Goal: Navigation & Orientation: Find specific page/section

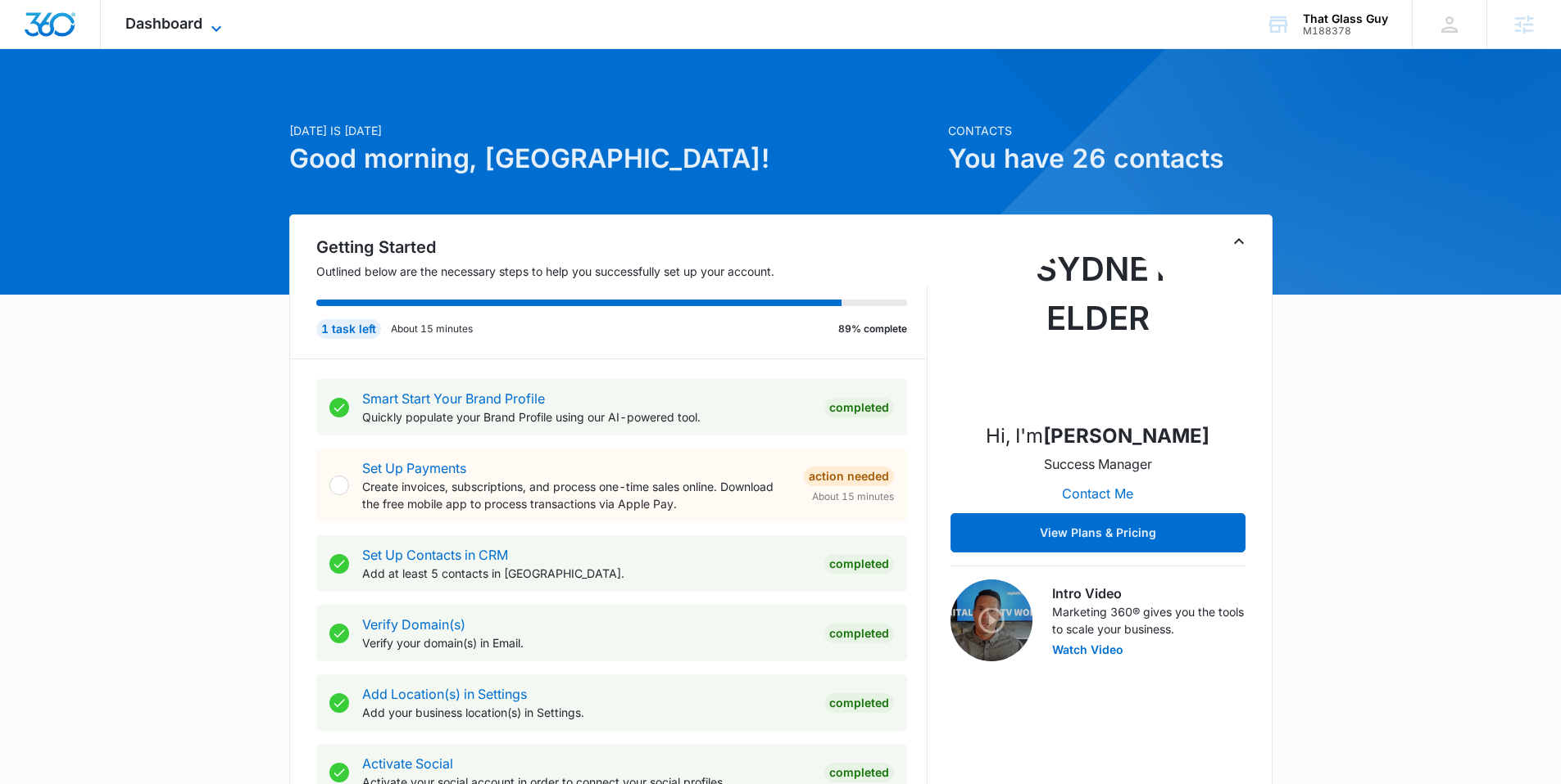
click at [216, 23] on icon at bounding box center [216, 28] width 19 height 19
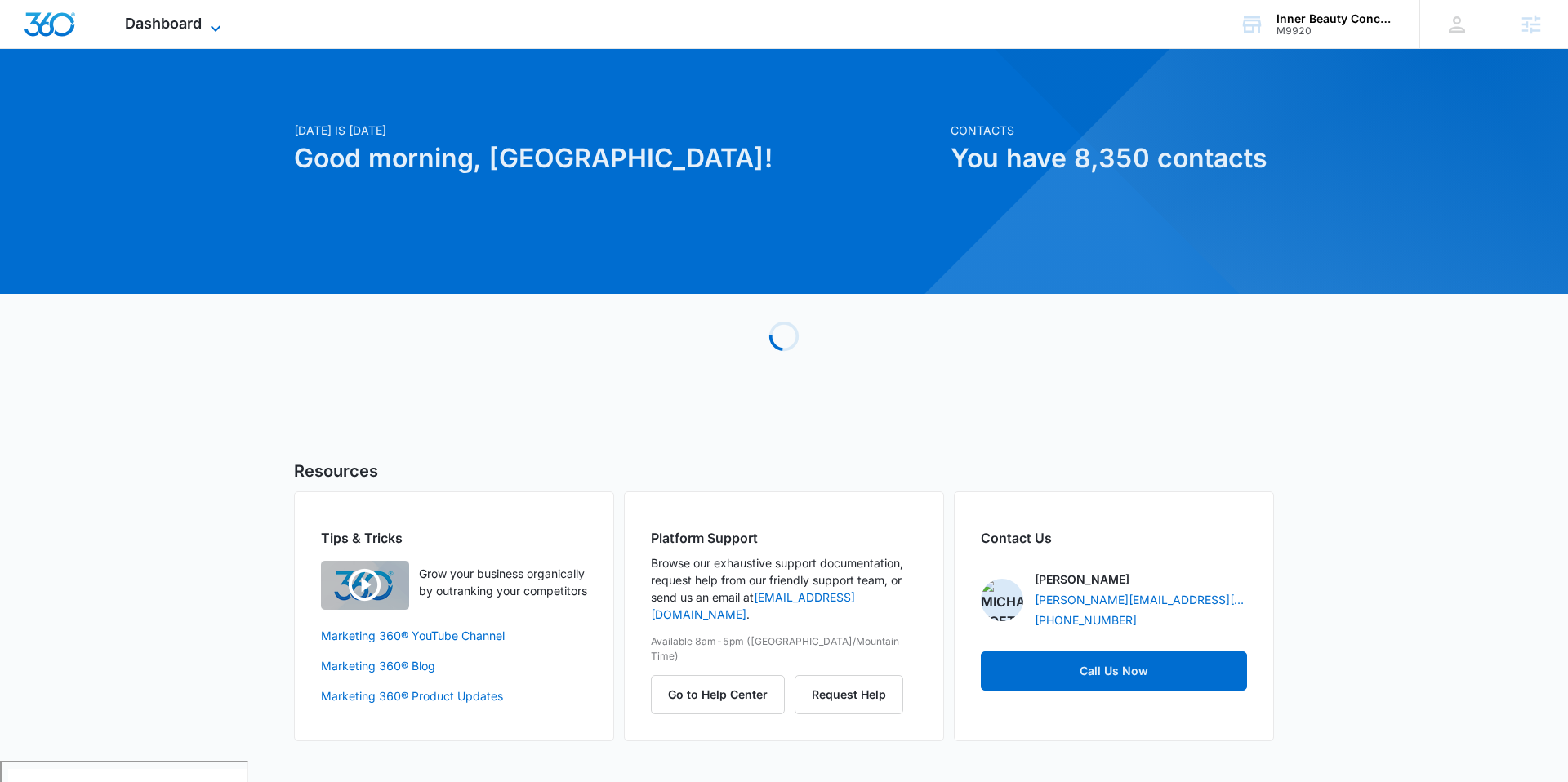
click at [177, 24] on span "Dashboard" at bounding box center [164, 24] width 77 height 18
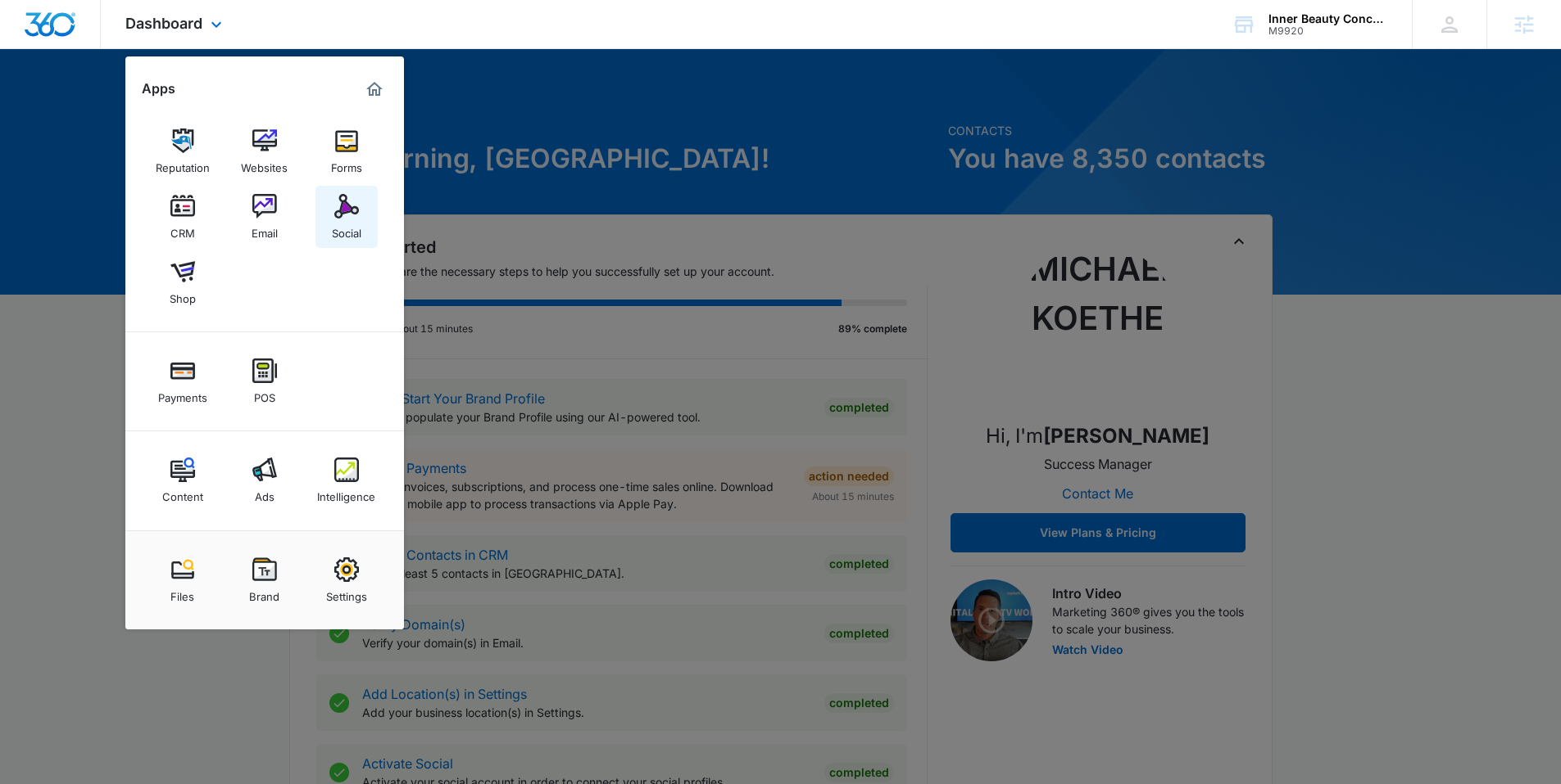
click at [340, 203] on img at bounding box center [346, 206] width 25 height 25
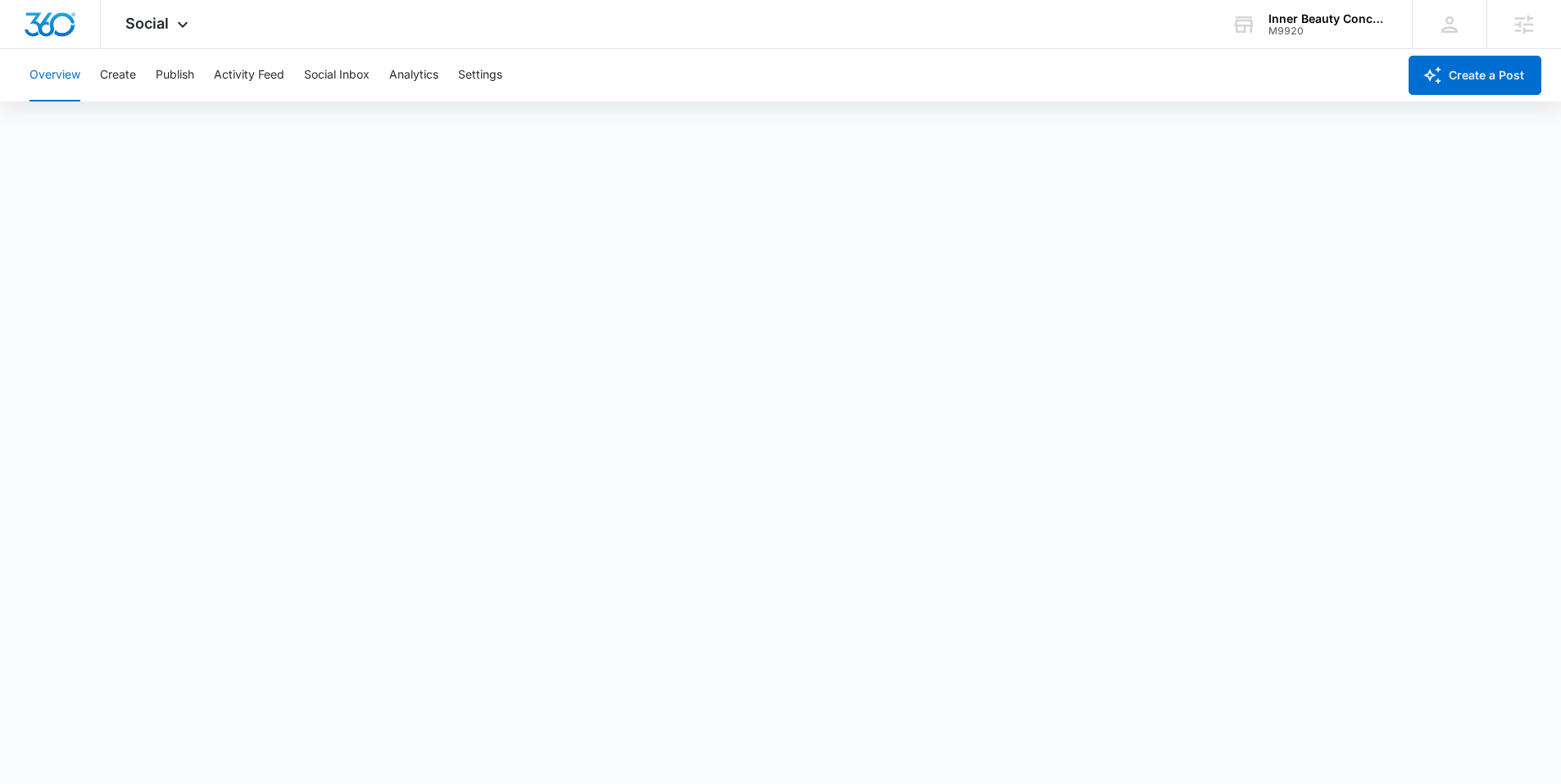
scroll to position [4, 0]
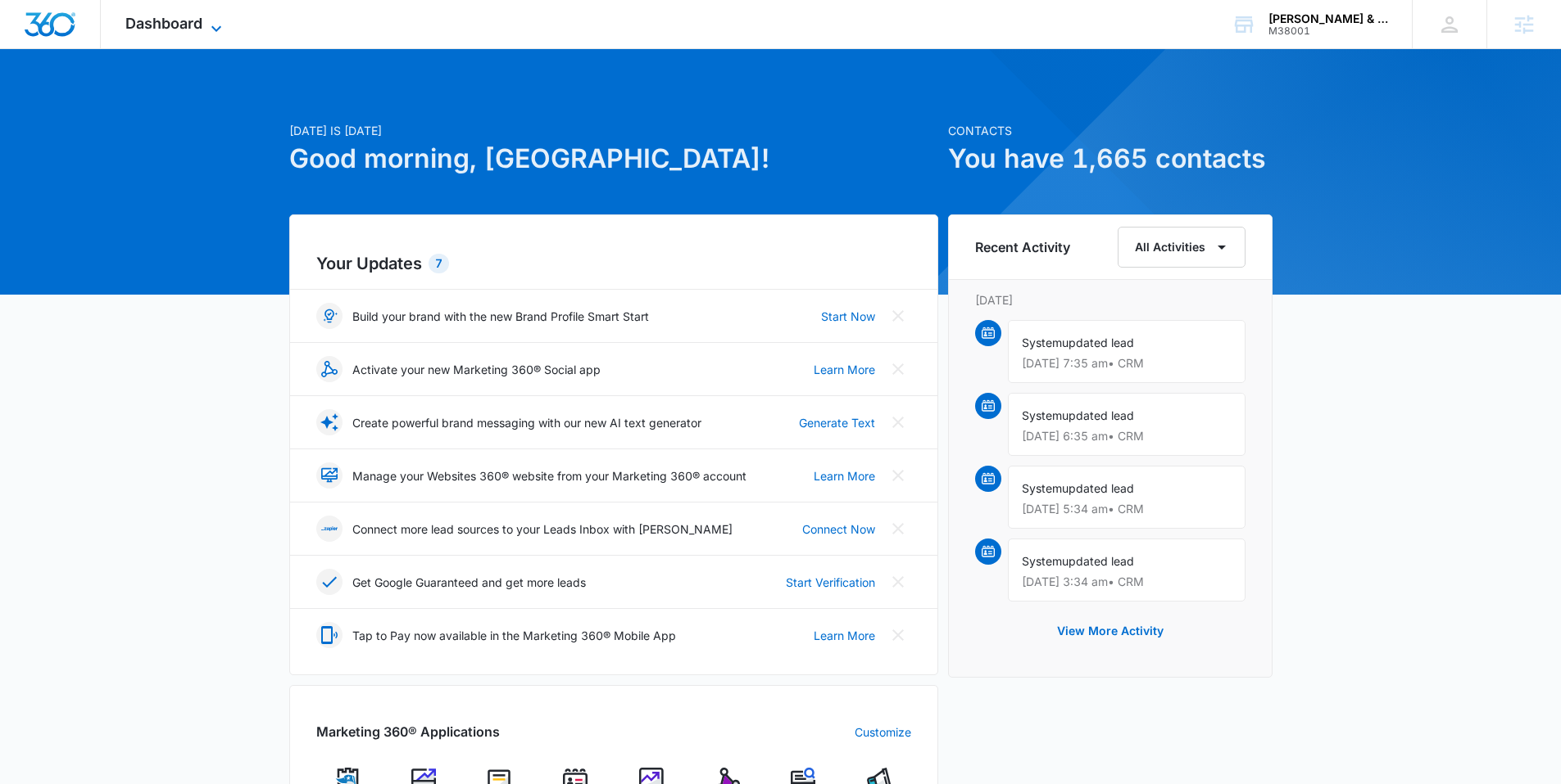
click at [170, 31] on span "Dashboard" at bounding box center [164, 24] width 77 height 18
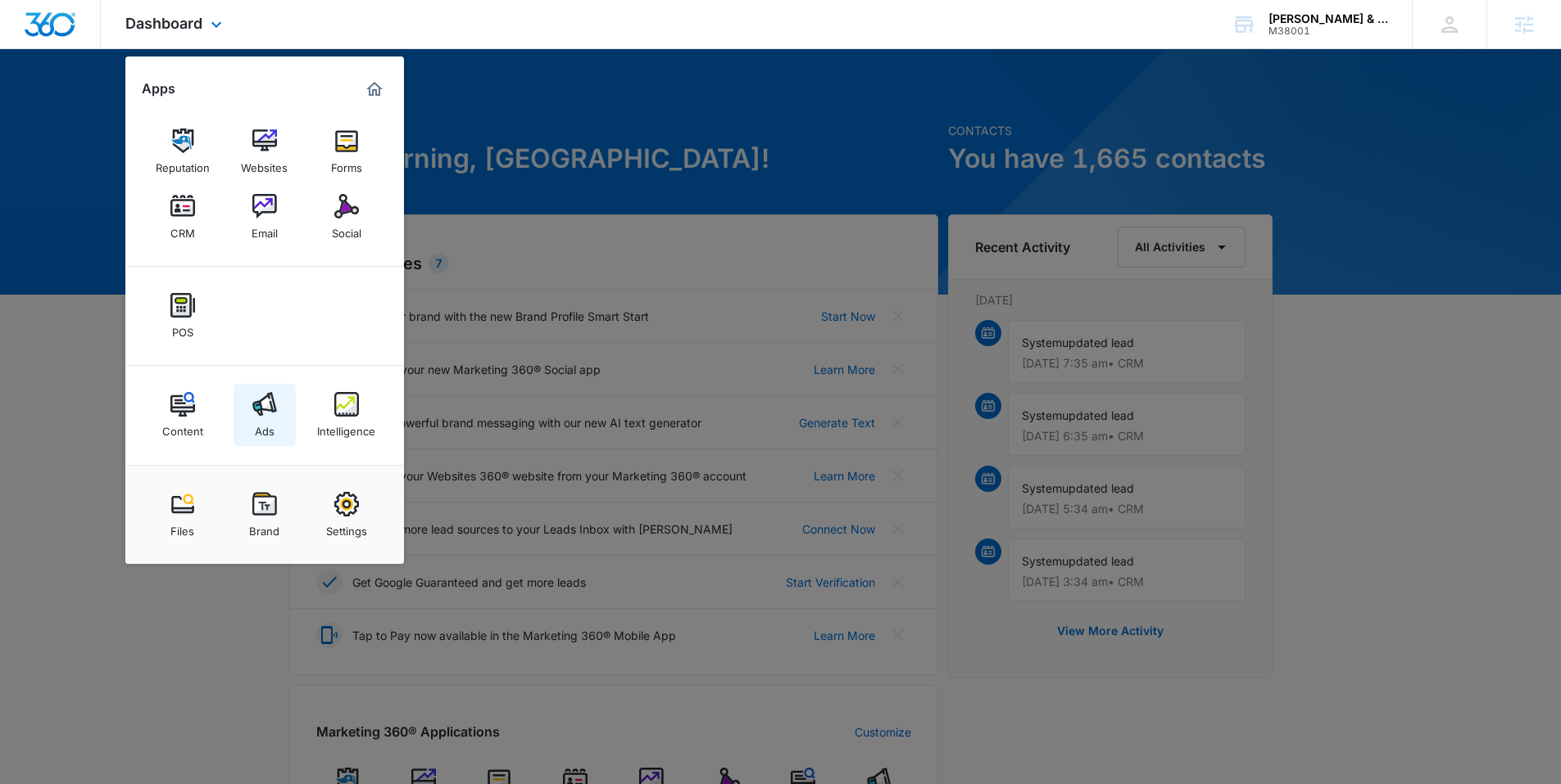
click at [257, 408] on img at bounding box center [264, 405] width 25 height 25
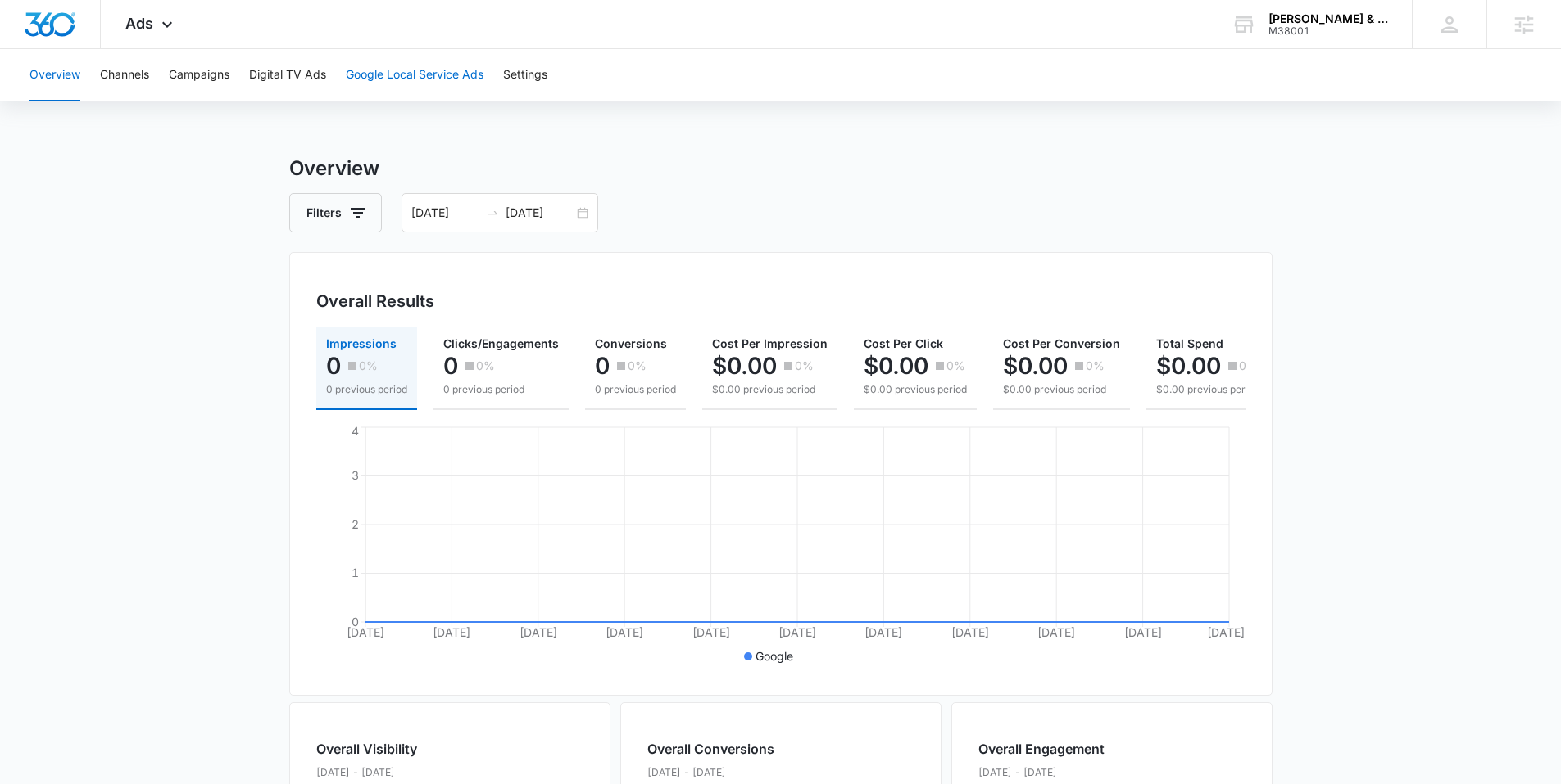
click at [408, 72] on button "Google Local Service Ads" at bounding box center [415, 76] width 138 height 53
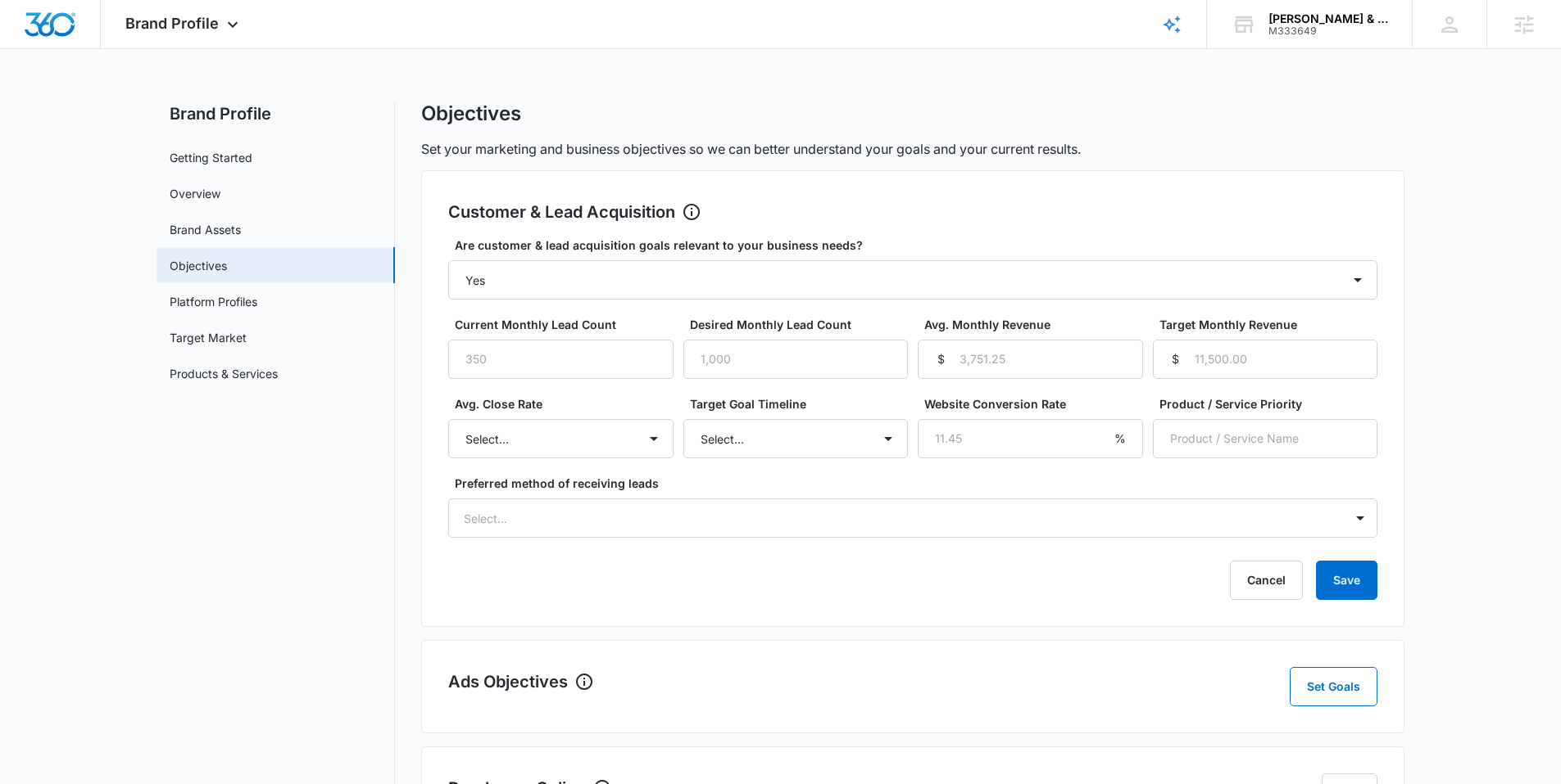
select select "yes"
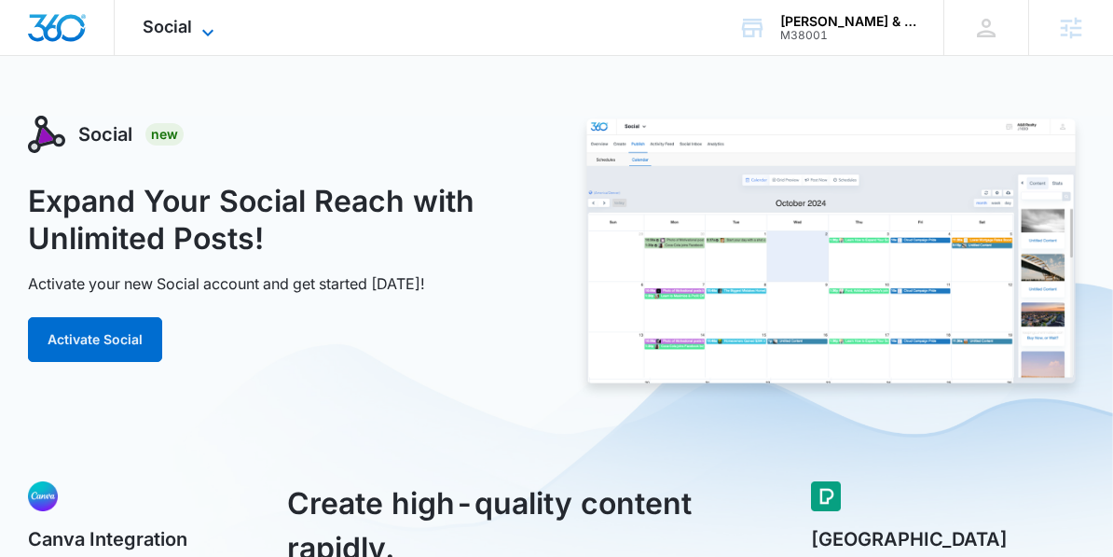
click at [201, 34] on icon at bounding box center [208, 32] width 22 height 22
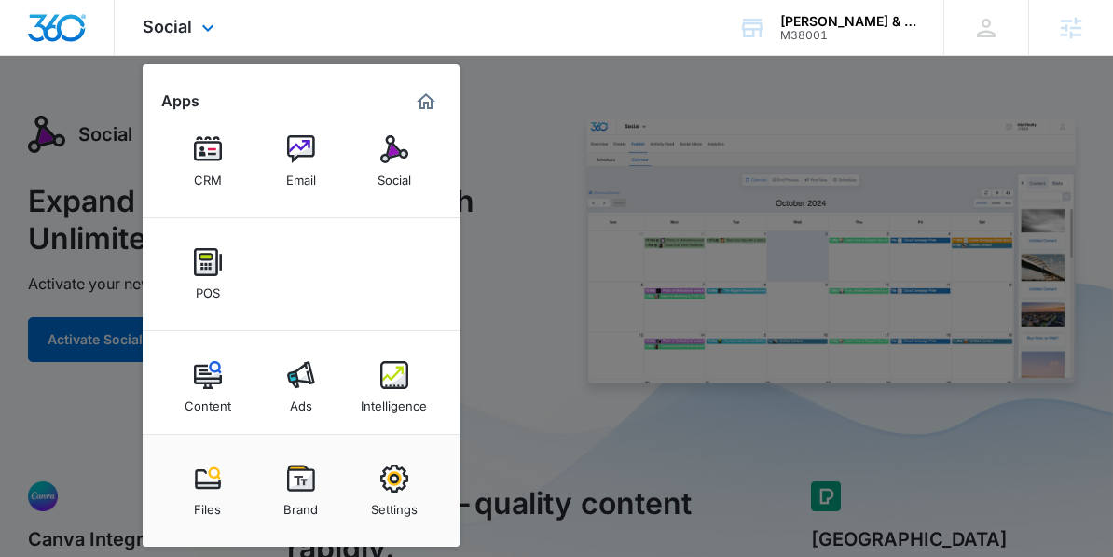
scroll to position [96, 0]
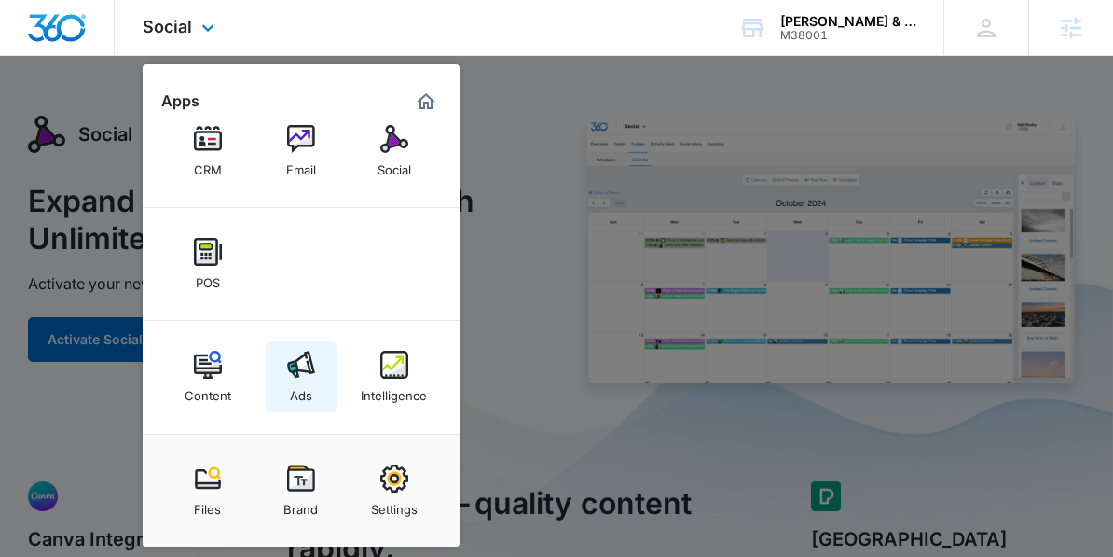
click at [293, 367] on img at bounding box center [301, 365] width 28 height 28
